Goal: Check status: Check status

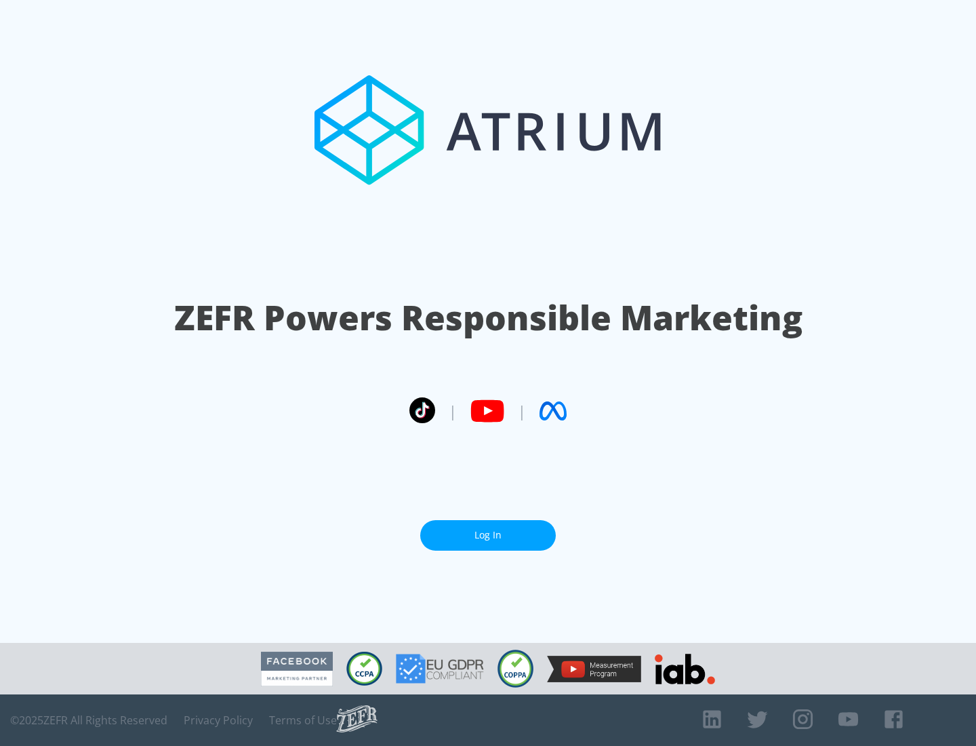
click at [488, 535] on link "Log In" at bounding box center [488, 535] width 136 height 30
